Goal: Task Accomplishment & Management: Use online tool/utility

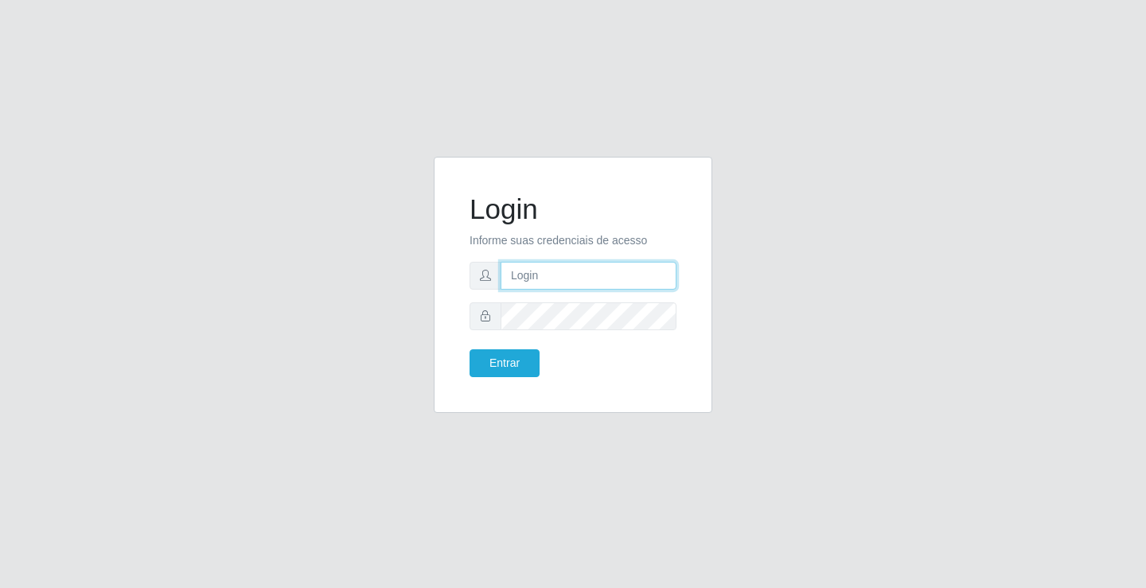
click at [584, 277] on input "text" at bounding box center [589, 276] width 176 height 28
type input "[PERSON_NAME]"
click at [470, 350] on button "Entrar" at bounding box center [505, 364] width 70 height 28
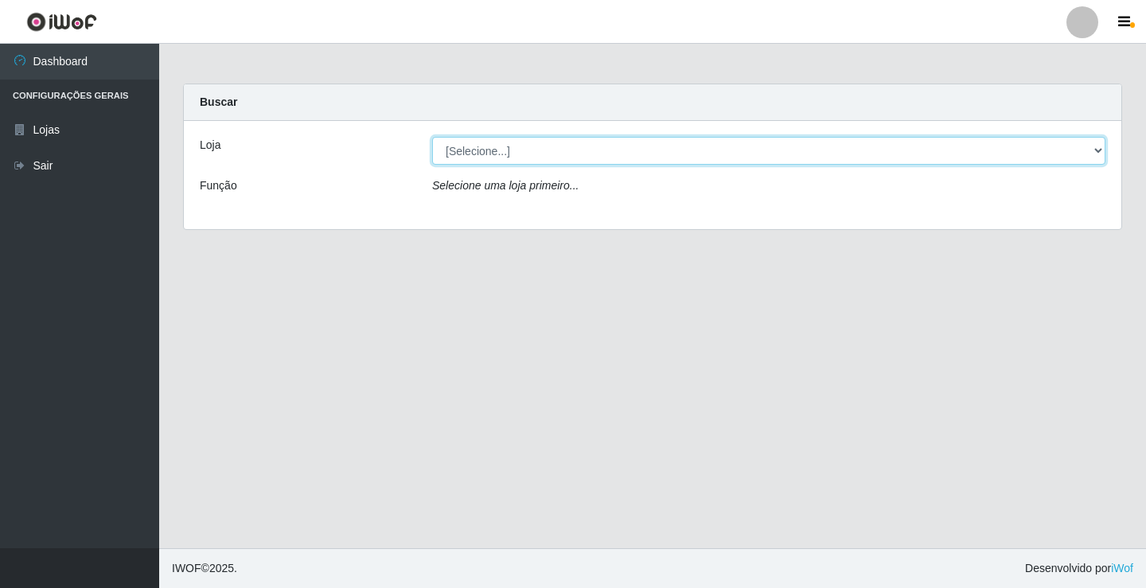
click at [737, 156] on select "[Selecione...] Ideal - Conceição" at bounding box center [769, 151] width 674 height 28
select select "231"
click at [432, 137] on select "[Selecione...] Ideal - Conceição" at bounding box center [769, 151] width 674 height 28
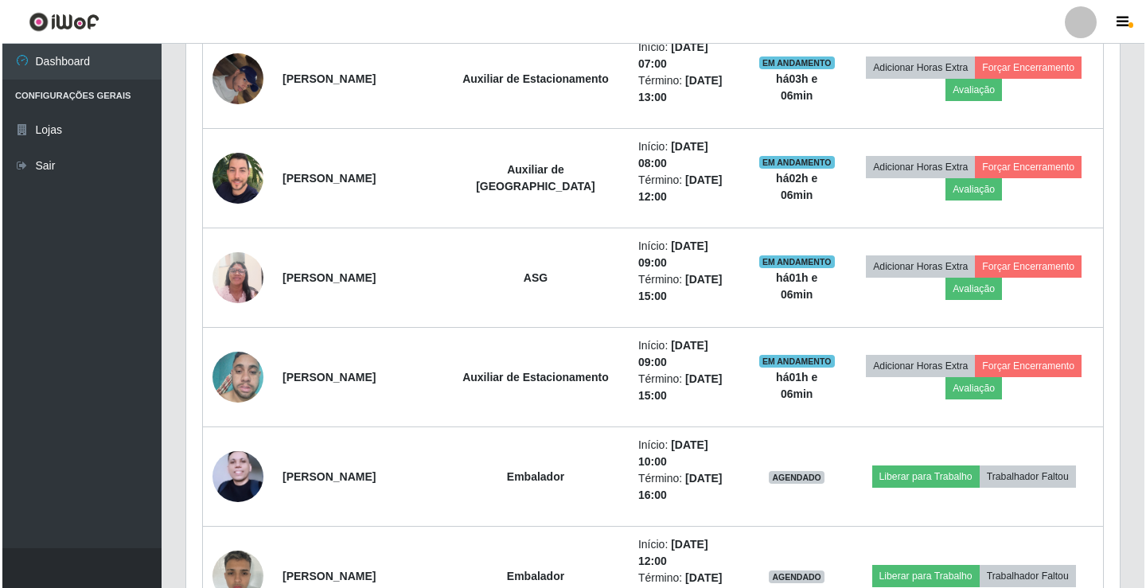
scroll to position [796, 0]
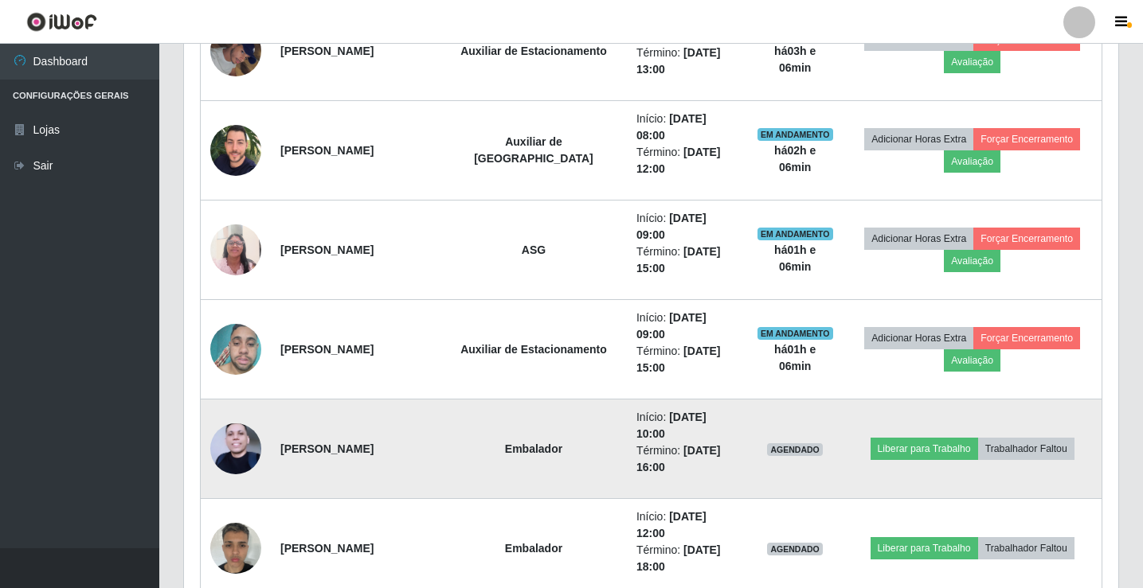
click at [229, 447] on img at bounding box center [235, 449] width 51 height 67
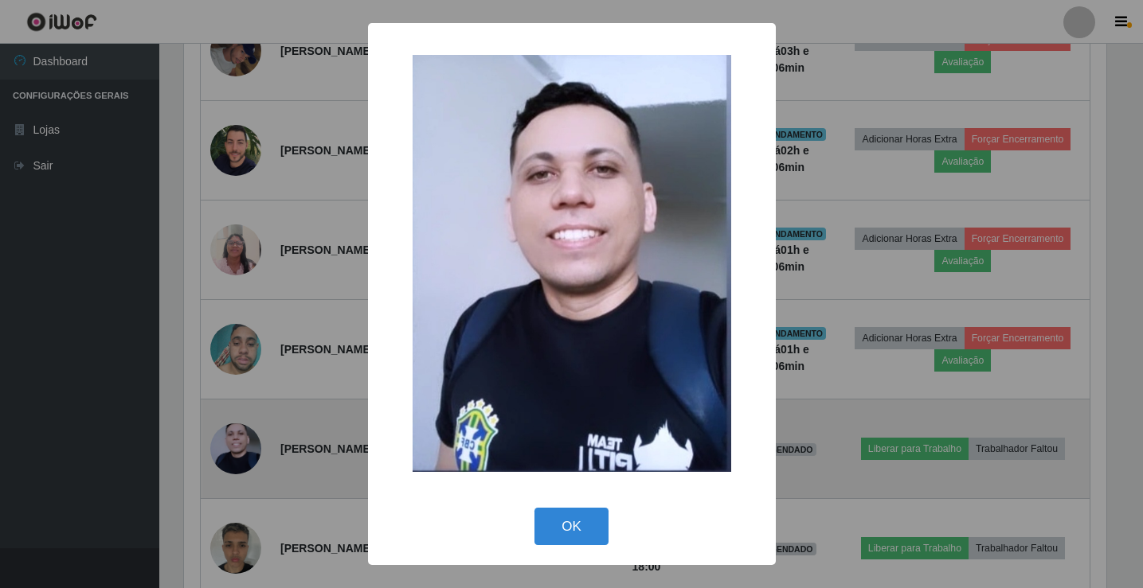
scroll to position [330, 926]
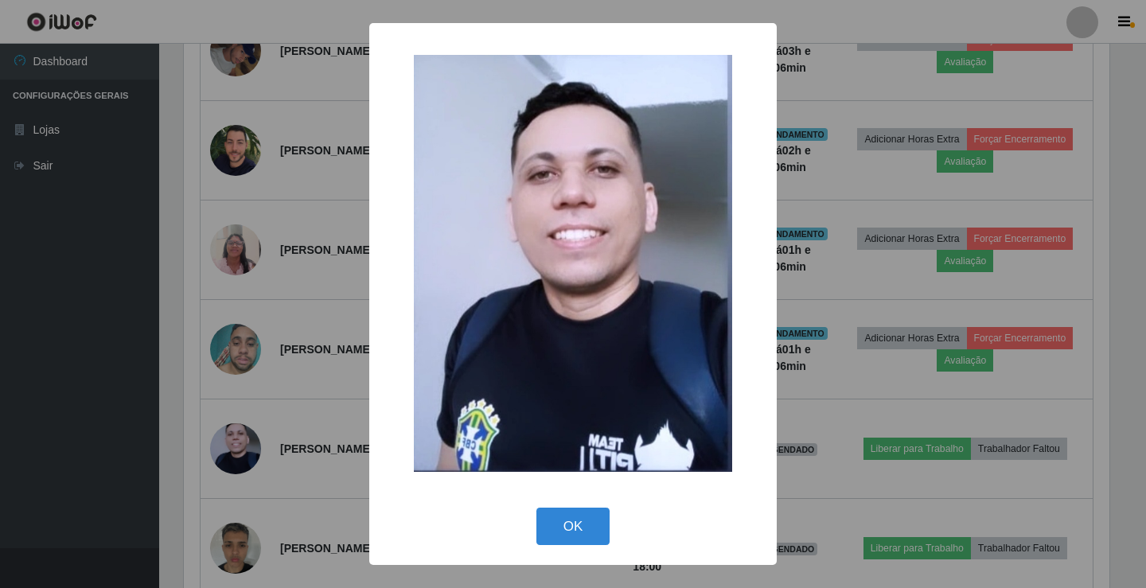
click at [228, 447] on div "× OK Cancel" at bounding box center [573, 294] width 1146 height 588
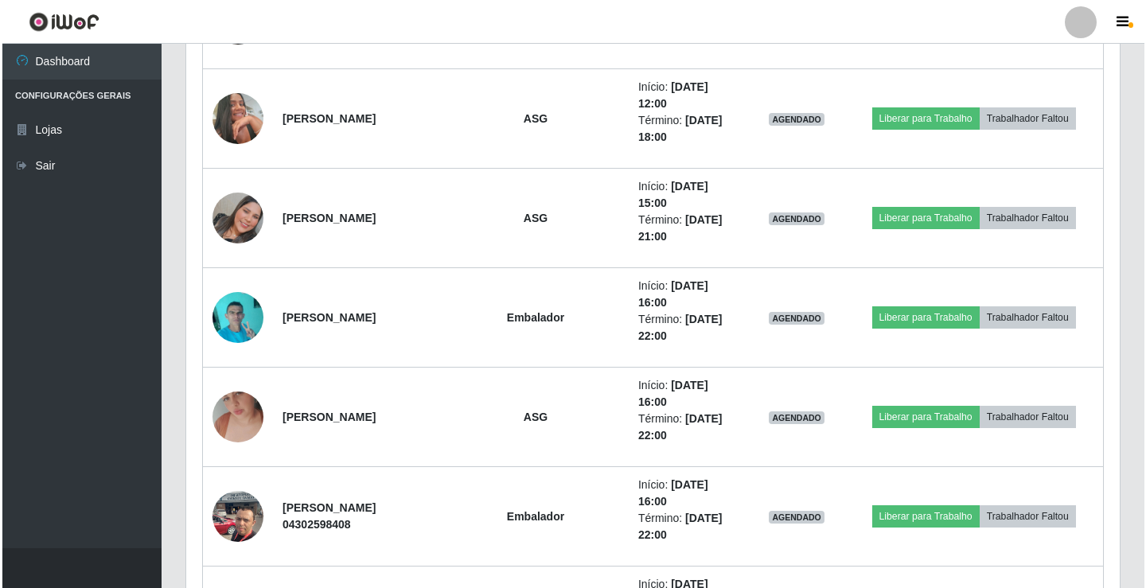
scroll to position [1353, 0]
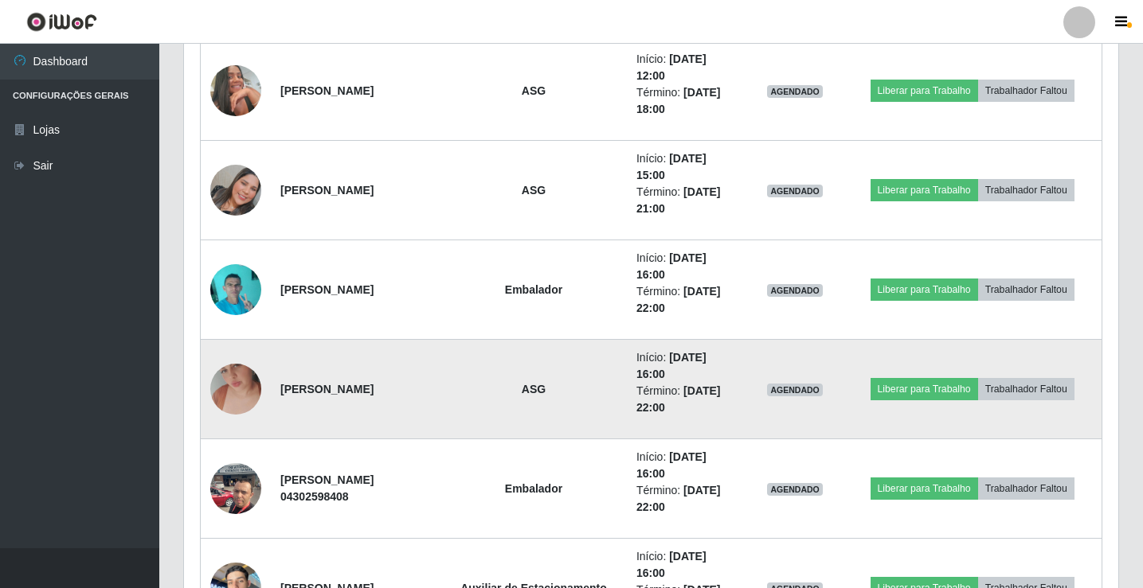
click at [238, 392] on img at bounding box center [235, 389] width 51 height 91
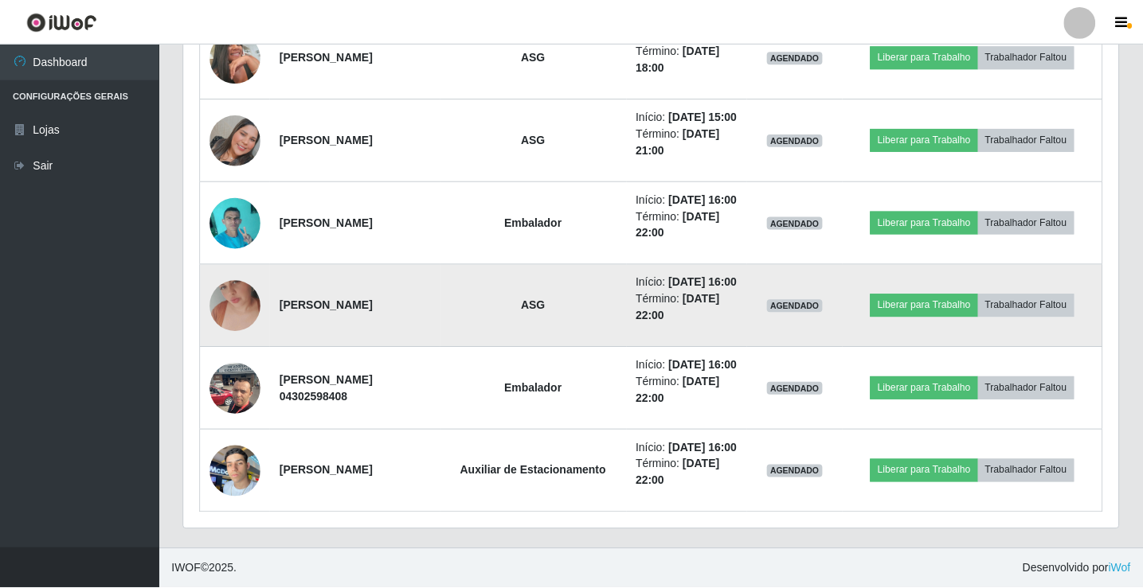
scroll to position [330, 926]
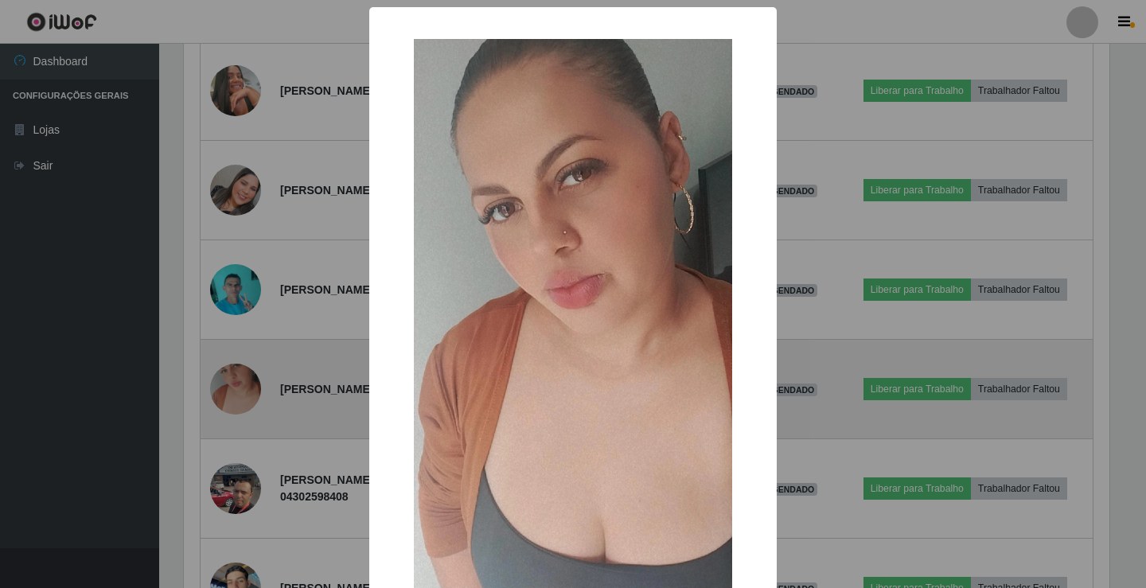
click at [238, 392] on div "× OK Cancel" at bounding box center [573, 294] width 1146 height 588
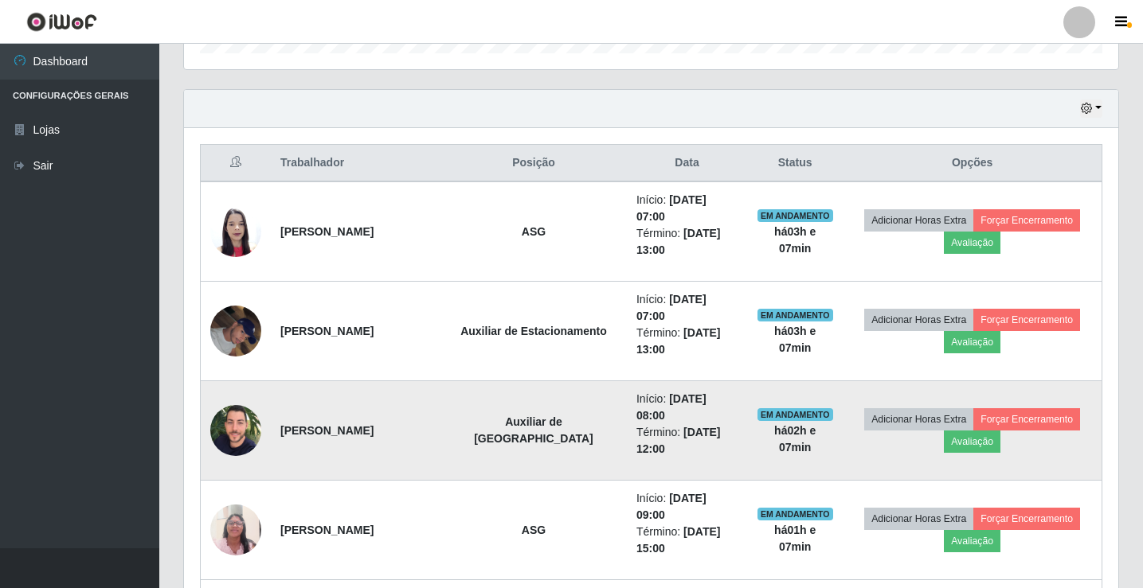
scroll to position [444, 0]
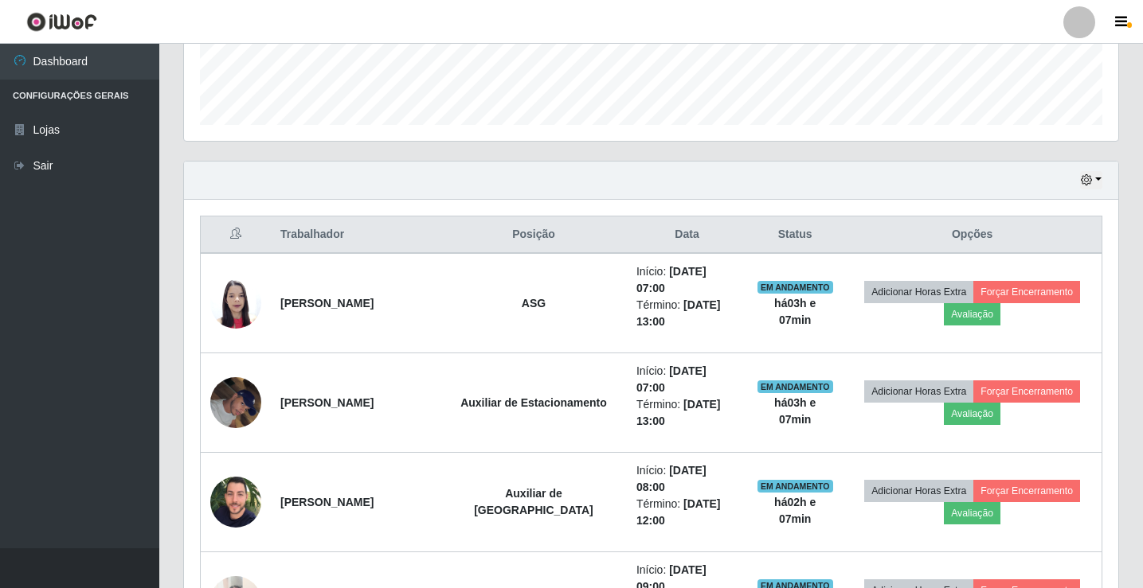
click at [1080, 21] on div at bounding box center [1079, 22] width 32 height 32
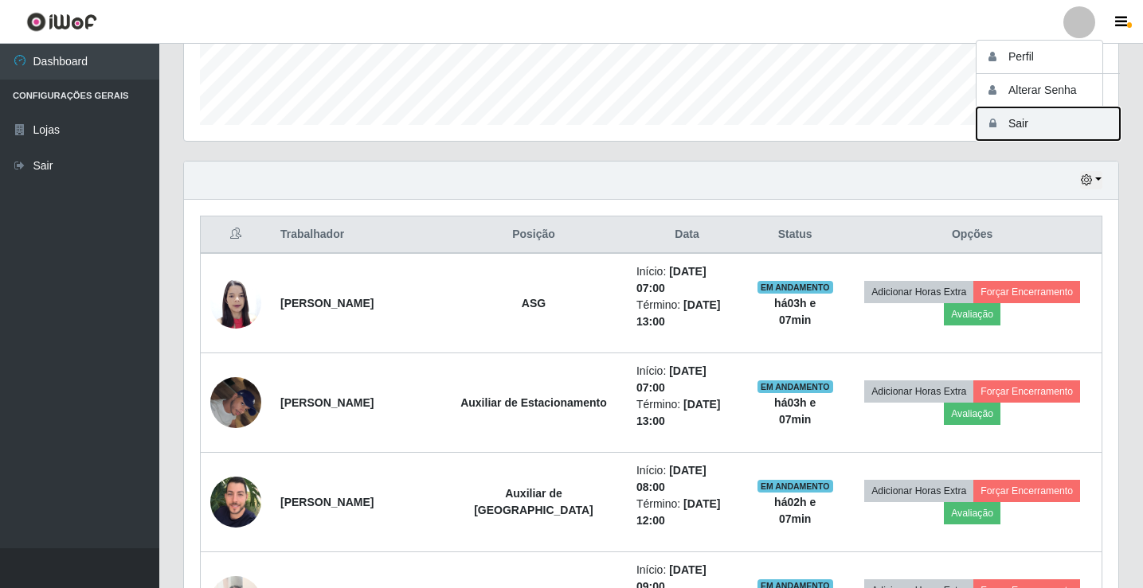
click at [1068, 107] on button "Sair" at bounding box center [1047, 123] width 143 height 33
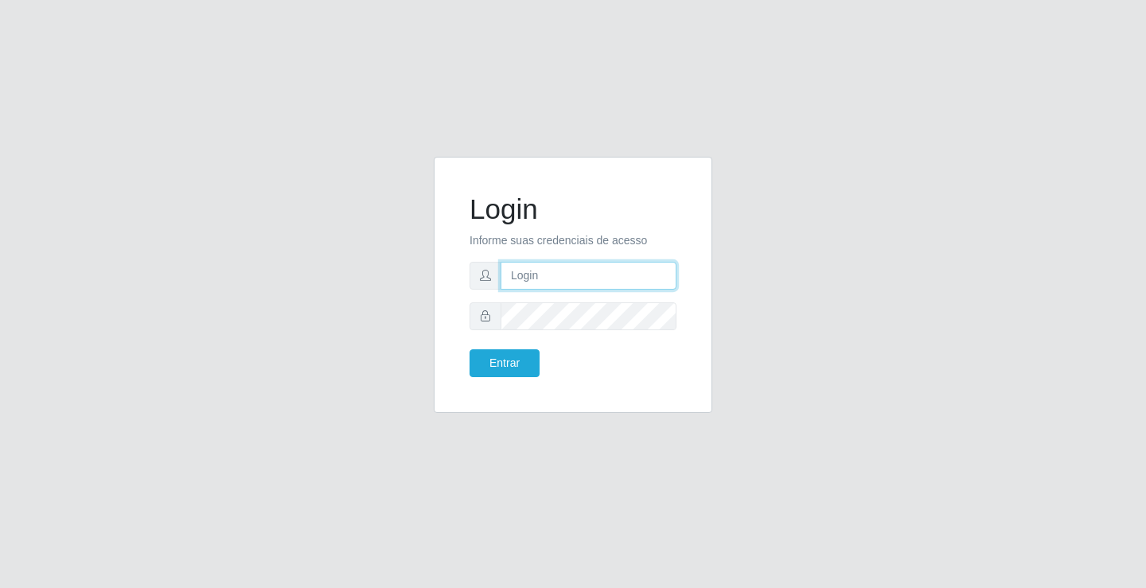
click at [560, 283] on input "text" at bounding box center [589, 276] width 176 height 28
type input "[PERSON_NAME]"
click at [470, 350] on button "Entrar" at bounding box center [505, 364] width 70 height 28
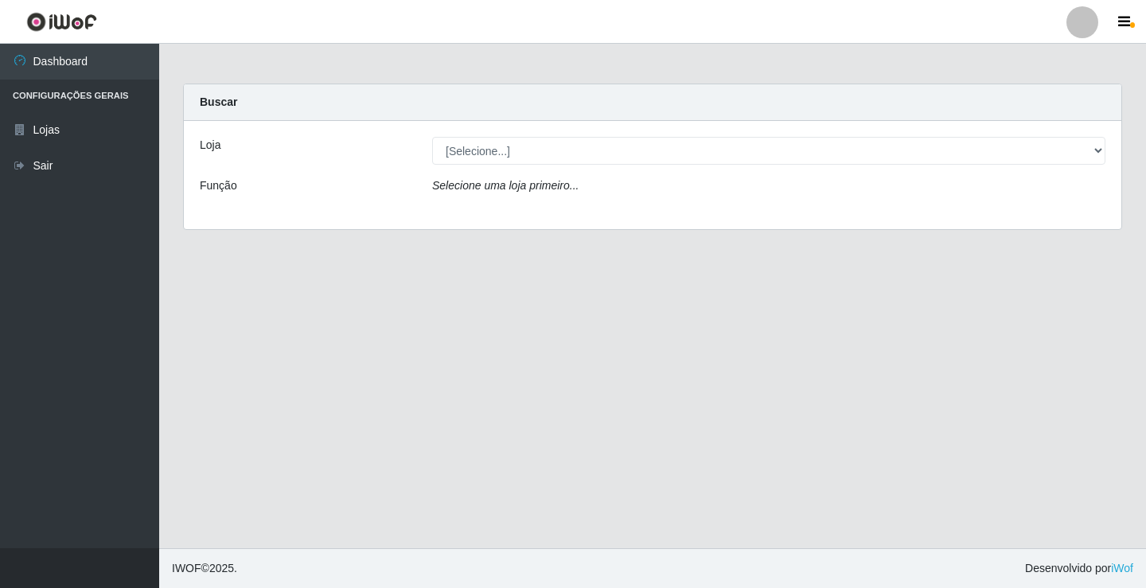
click at [604, 166] on div "Loja [Selecione...] Ideal - Conceição Função Selecione uma loja primeiro..." at bounding box center [653, 175] width 938 height 108
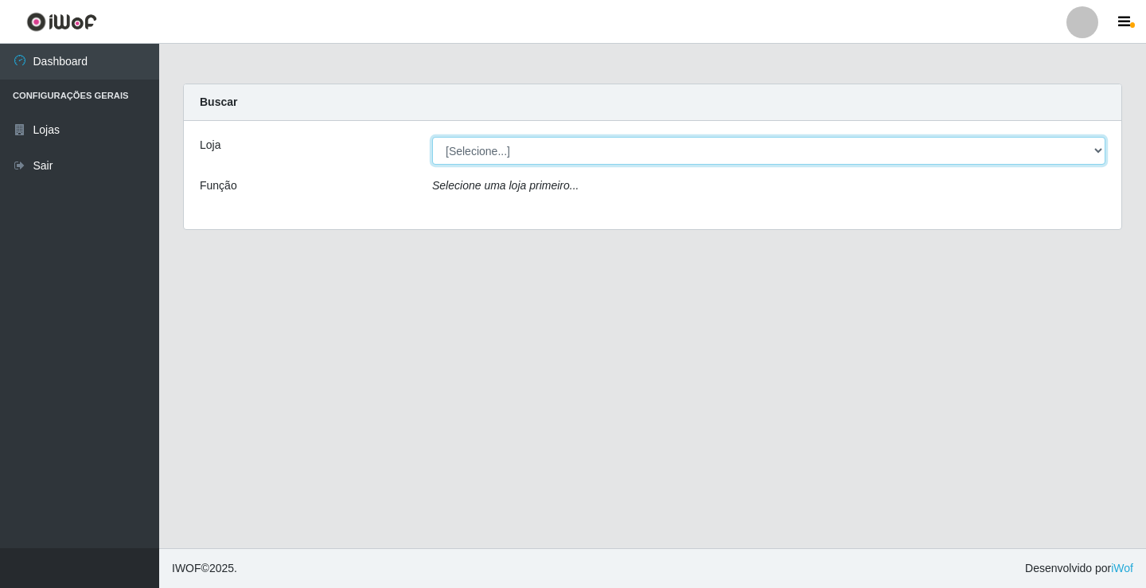
click at [627, 149] on select "[Selecione...] Ideal - Conceição" at bounding box center [769, 151] width 674 height 28
select select "231"
click at [432, 137] on select "[Selecione...] Ideal - Conceição" at bounding box center [769, 151] width 674 height 28
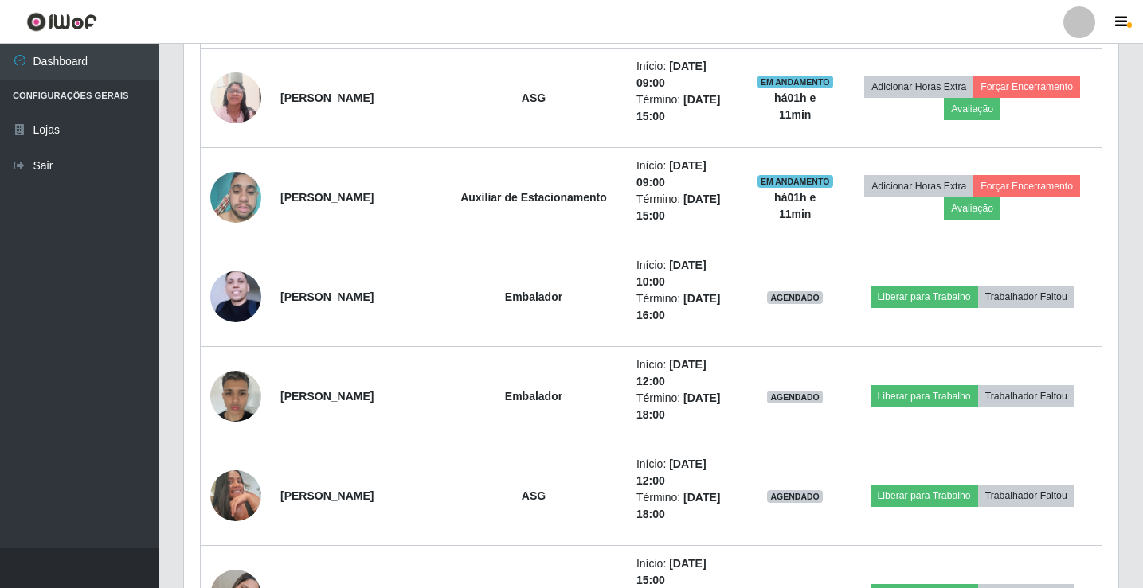
scroll to position [955, 0]
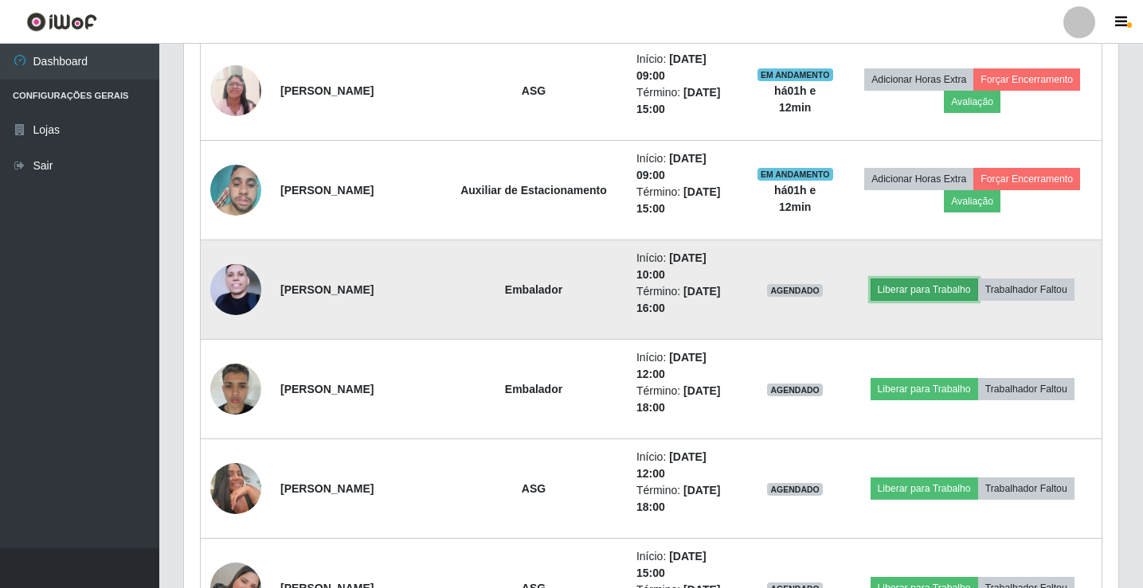
click at [941, 293] on button "Liberar para Trabalho" at bounding box center [923, 290] width 107 height 22
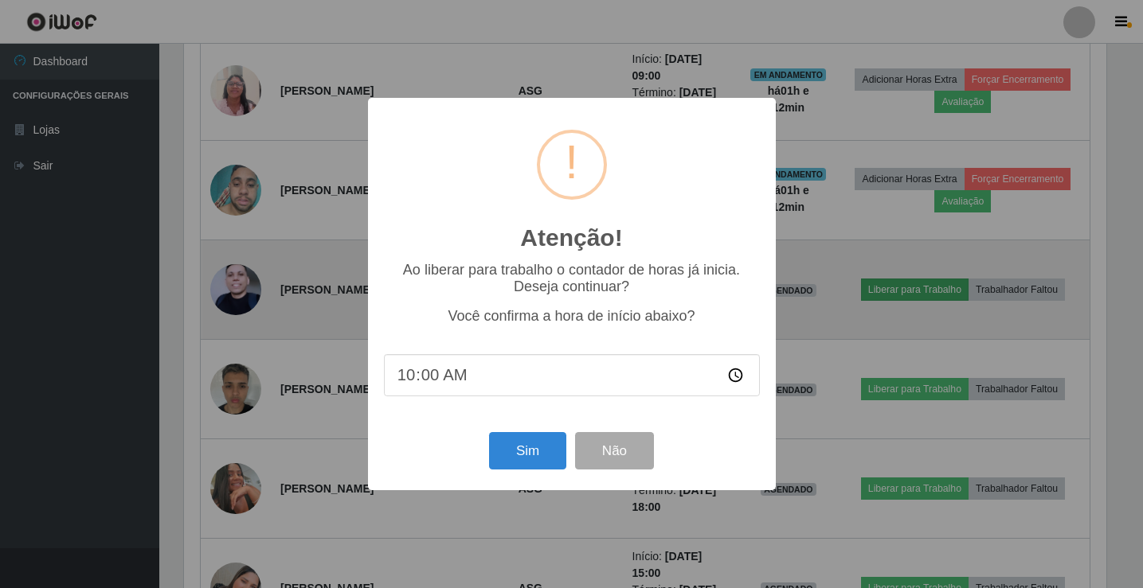
scroll to position [330, 926]
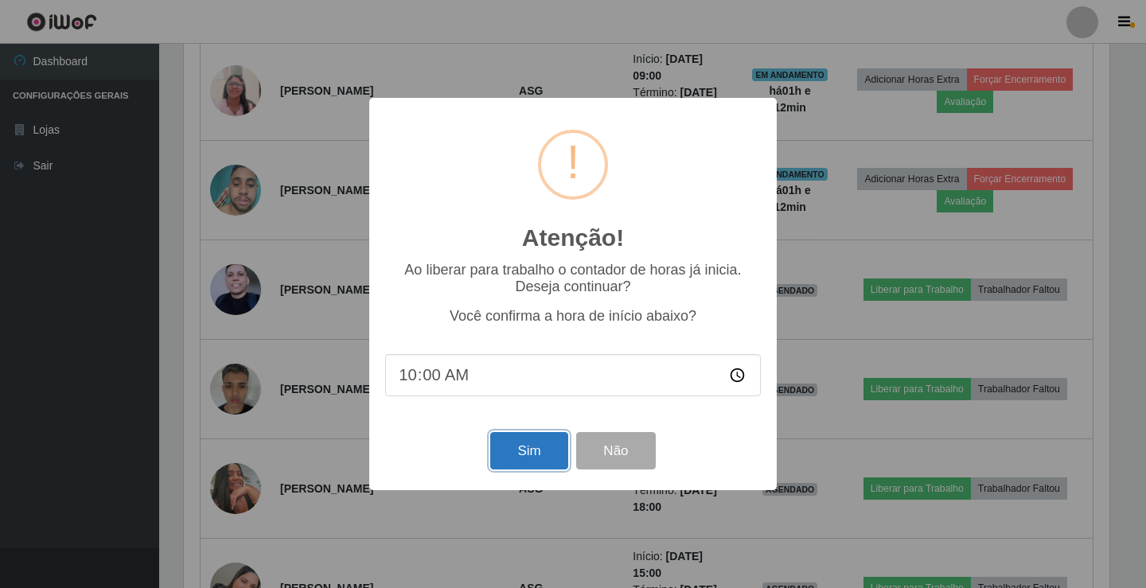
click at [508, 459] on button "Sim" at bounding box center [528, 450] width 77 height 37
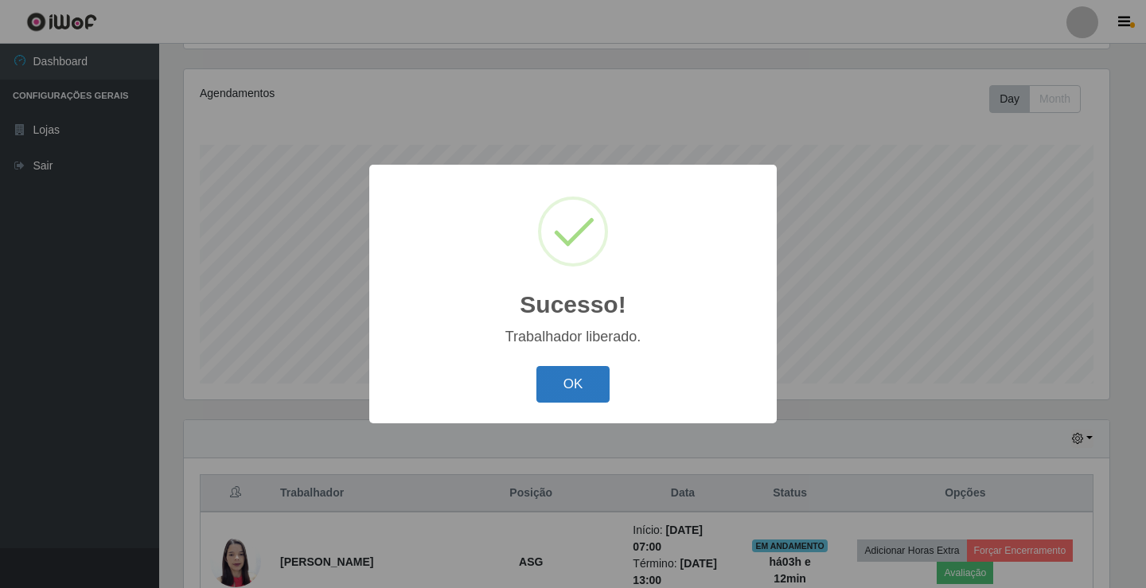
click at [576, 382] on button "OK" at bounding box center [574, 384] width 74 height 37
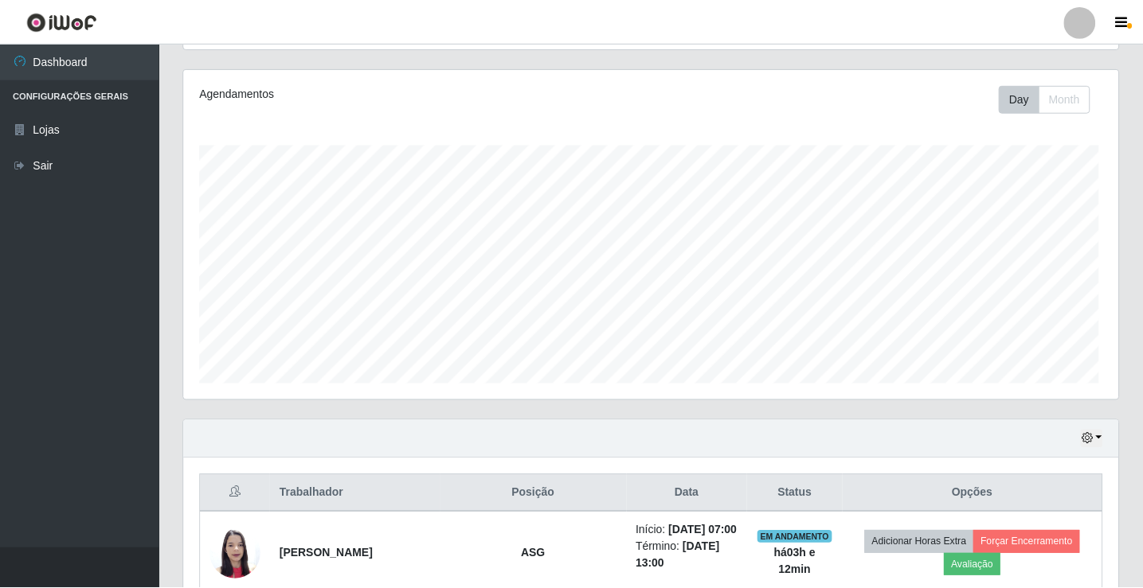
scroll to position [330, 934]
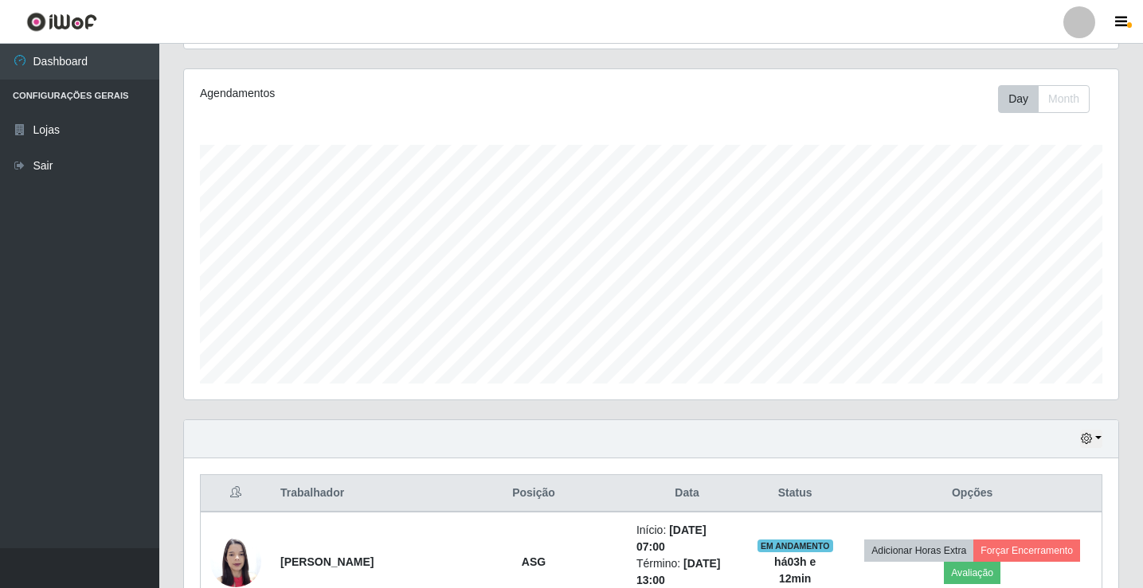
click at [1072, 18] on div at bounding box center [1079, 22] width 32 height 32
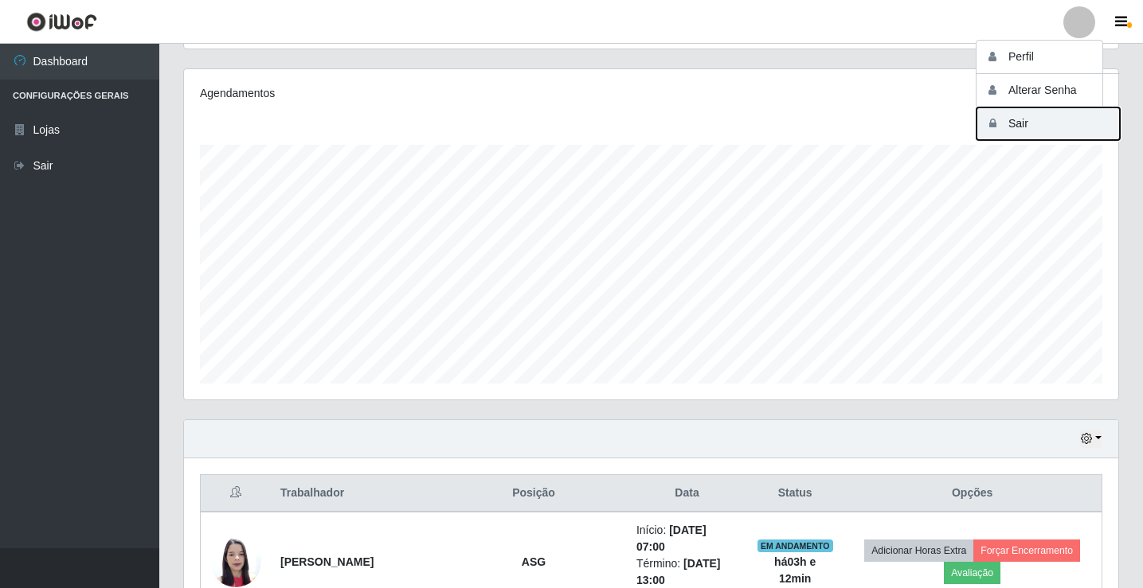
click at [1048, 126] on button "Sair" at bounding box center [1047, 123] width 143 height 33
